Goal: Browse casually: Explore the website without a specific task or goal

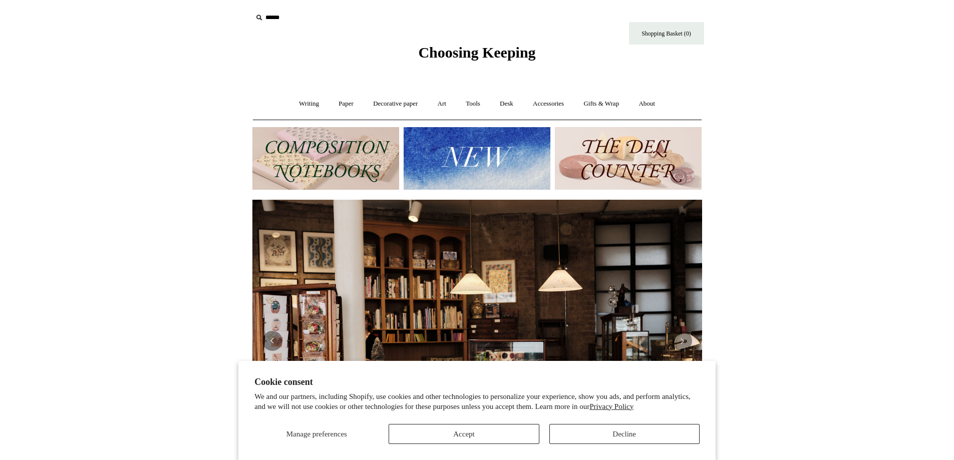
click at [358, 163] on img at bounding box center [325, 158] width 147 height 63
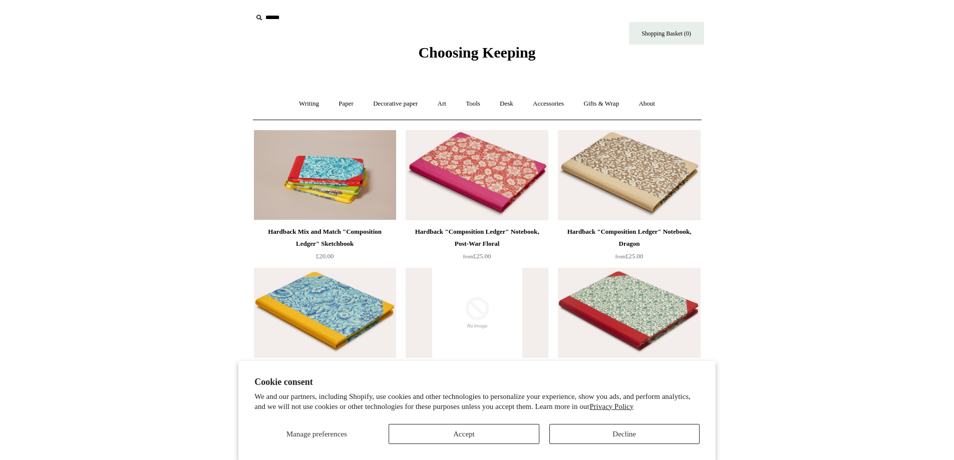
scroll to position [50, 0]
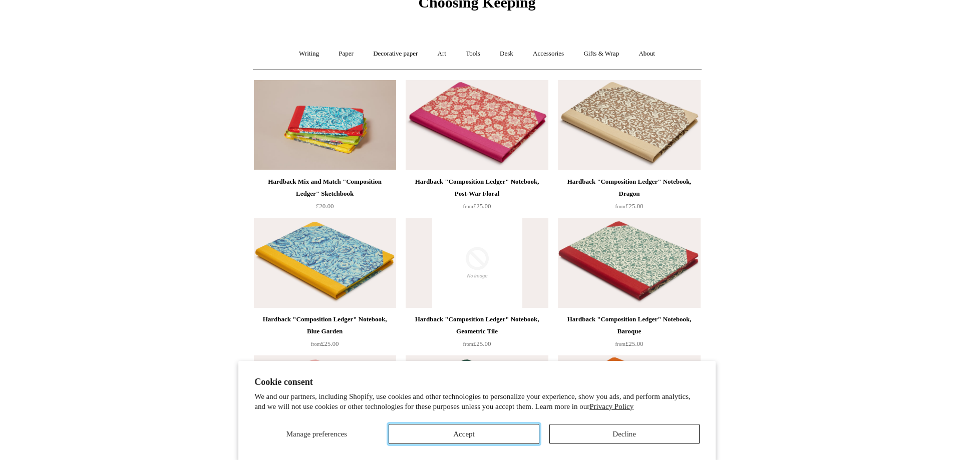
click at [492, 426] on button "Accept" at bounding box center [464, 434] width 150 height 20
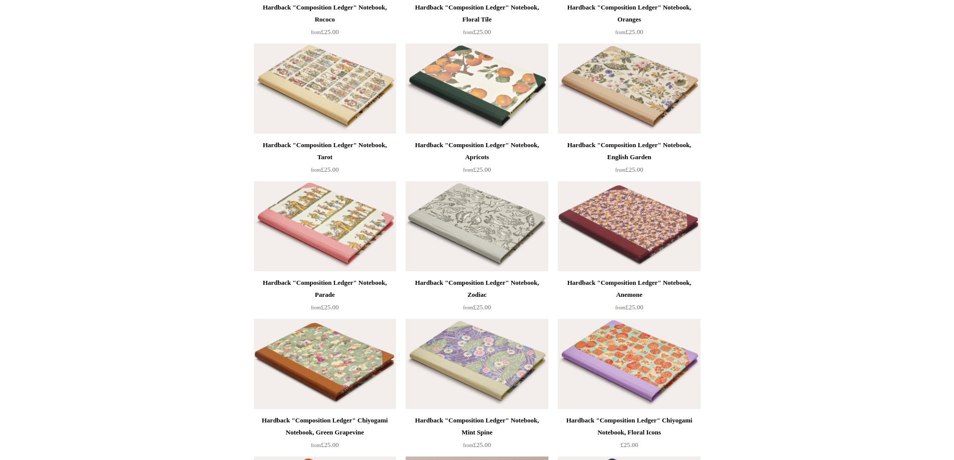
scroll to position [651, 0]
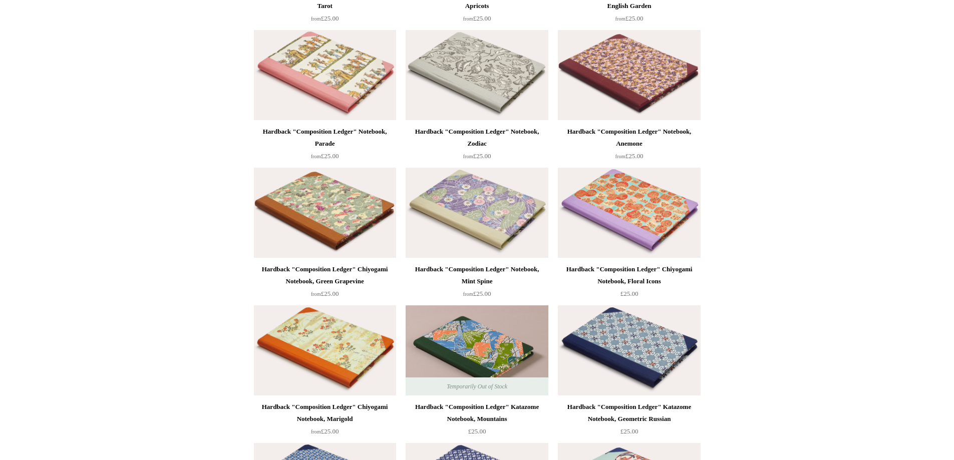
click at [586, 339] on img at bounding box center [629, 350] width 142 height 90
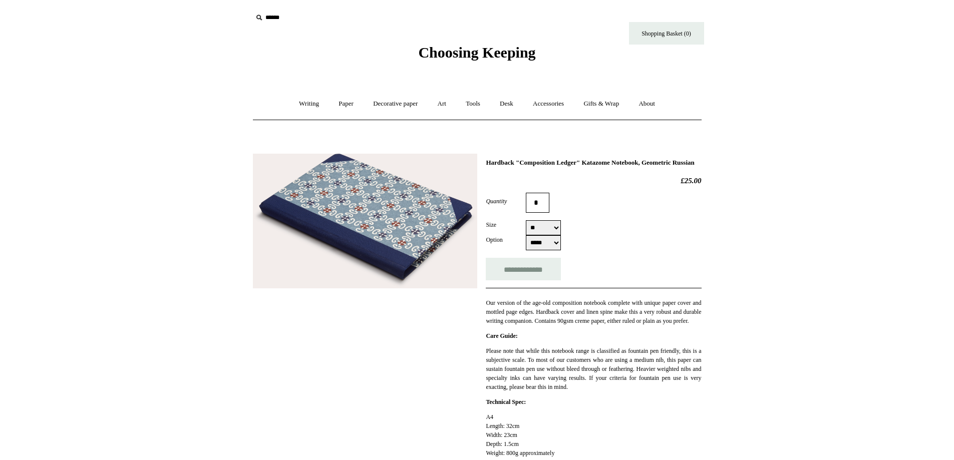
click at [416, 221] on img at bounding box center [365, 221] width 224 height 135
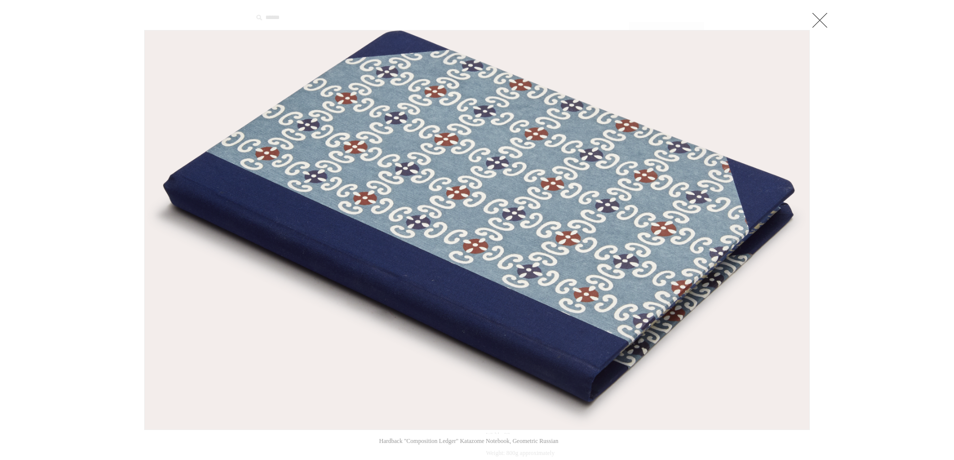
click at [824, 18] on link at bounding box center [820, 20] width 20 height 20
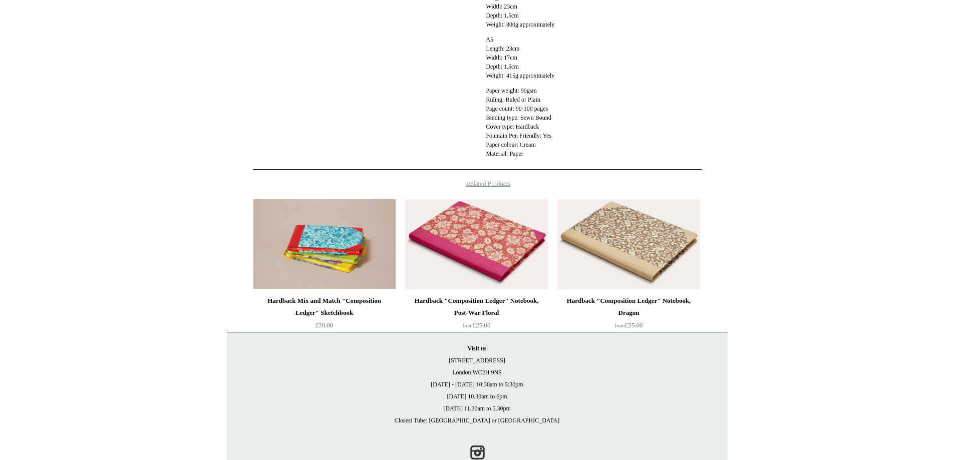
scroll to position [474, 0]
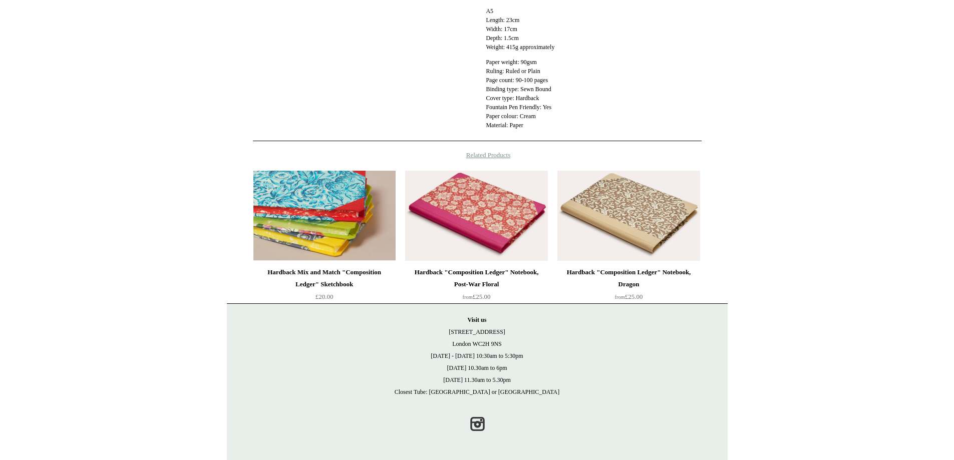
click at [360, 215] on img at bounding box center [324, 216] width 142 height 90
